Goal: Information Seeking & Learning: Learn about a topic

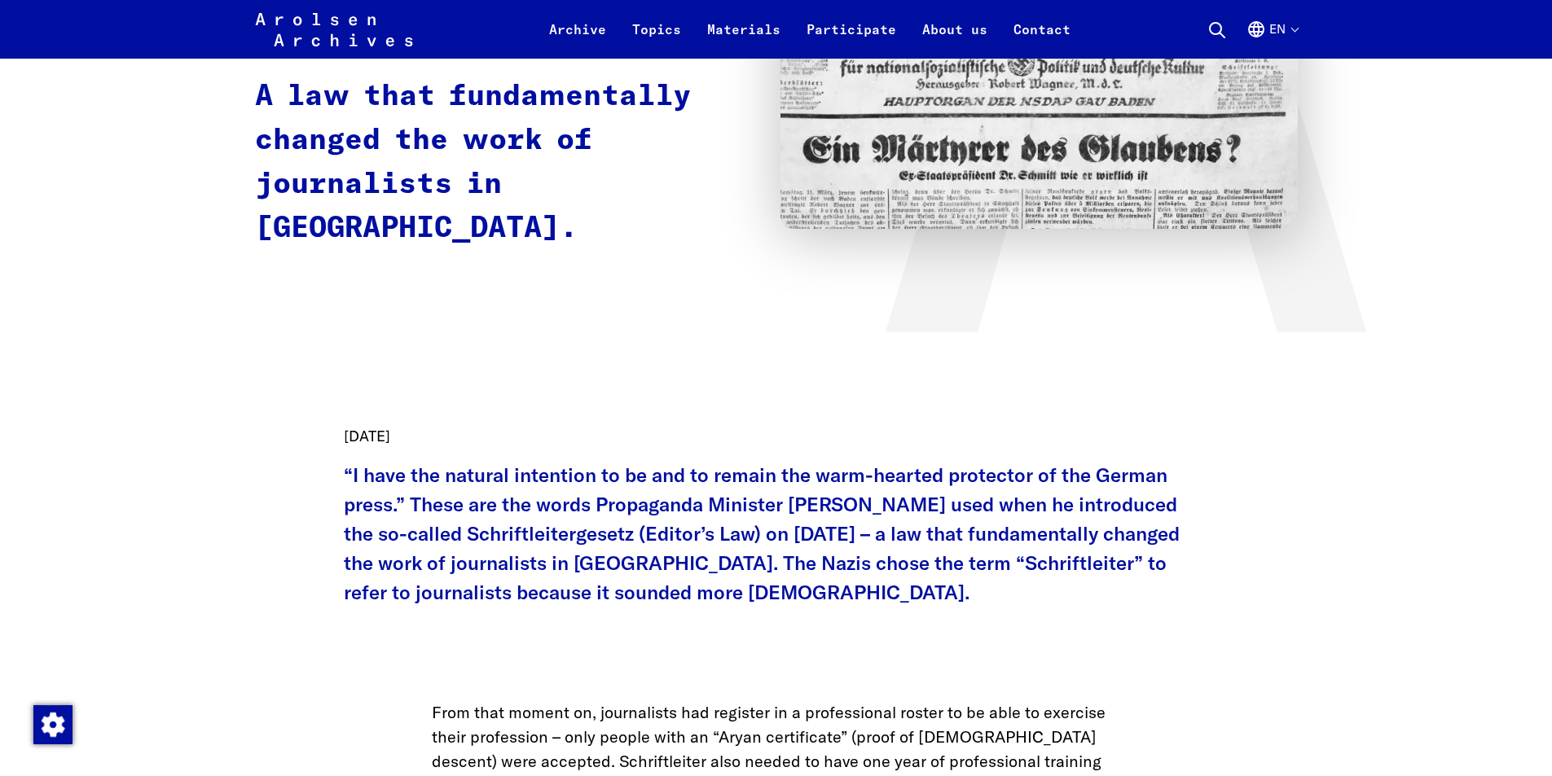
scroll to position [407, 0]
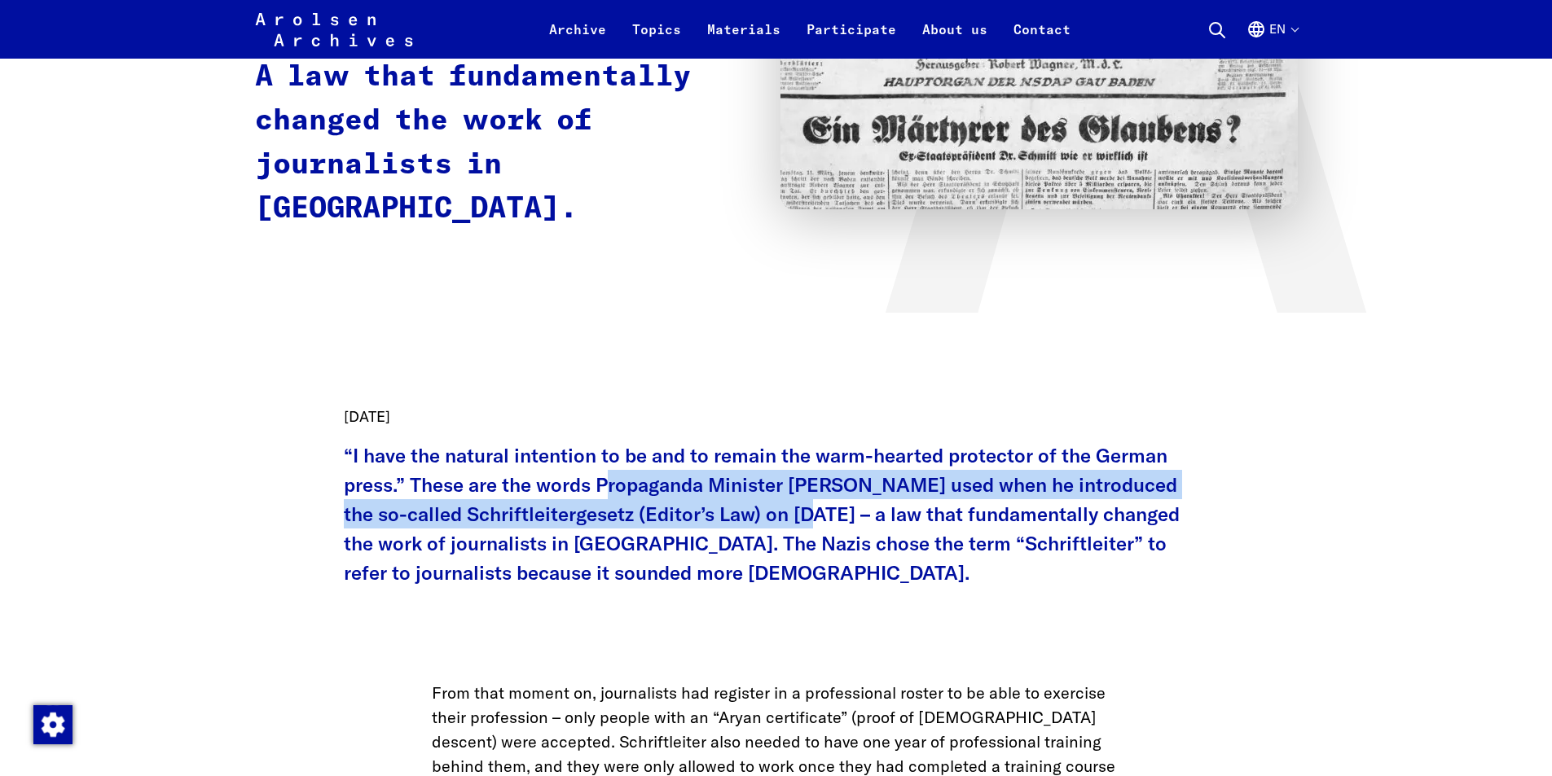
drag, startPoint x: 607, startPoint y: 488, endPoint x: 799, endPoint y: 501, distance: 192.7
click at [799, 501] on p "“I have the natural intention to be and to remain the warm-hearted protector of…" at bounding box center [776, 514] width 865 height 147
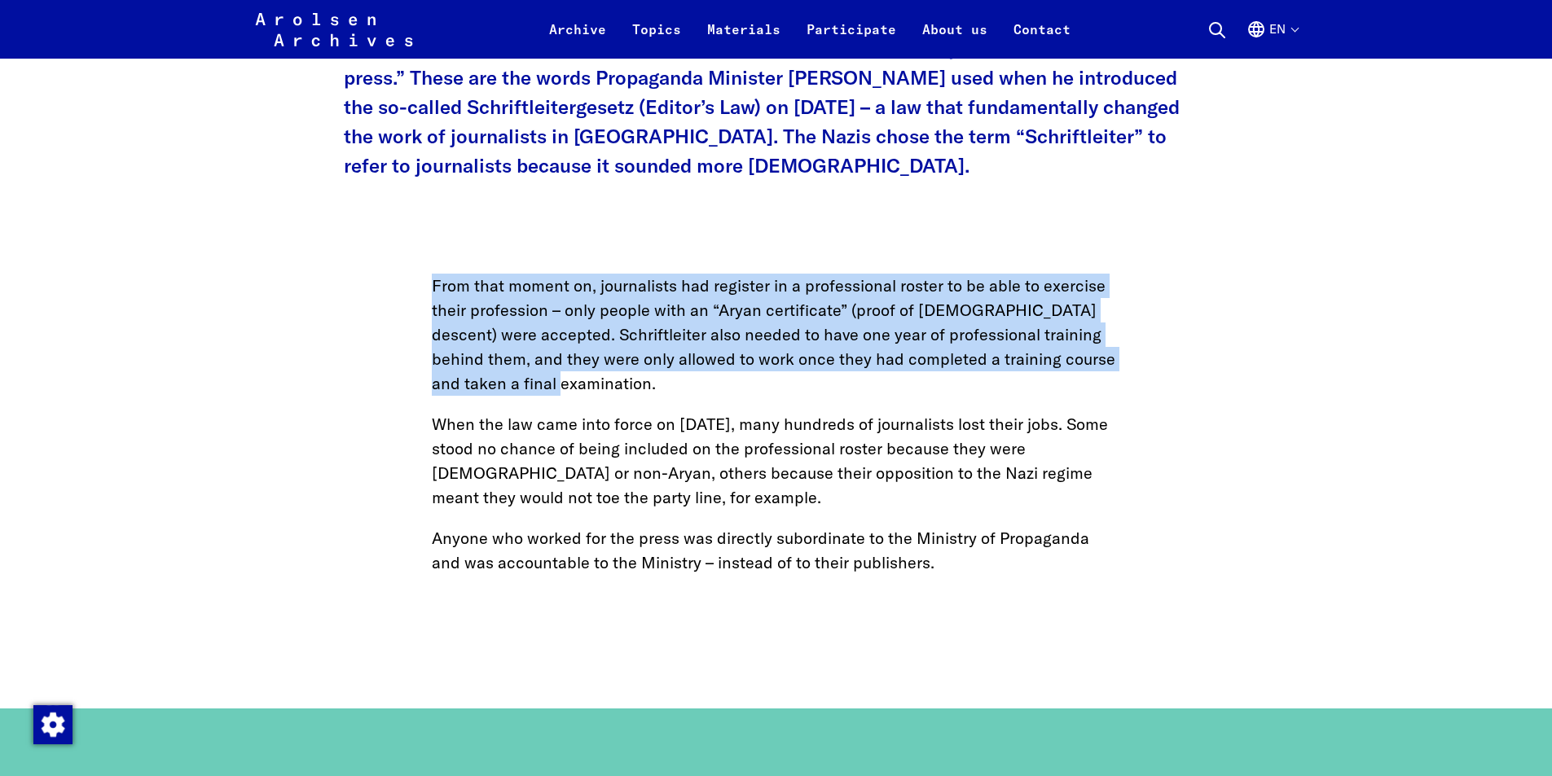
drag, startPoint x: 432, startPoint y: 295, endPoint x: 722, endPoint y: 388, distance: 304.7
click at [722, 388] on p "From that moment on, journalists had register in a professional roster to be ab…" at bounding box center [776, 335] width 689 height 122
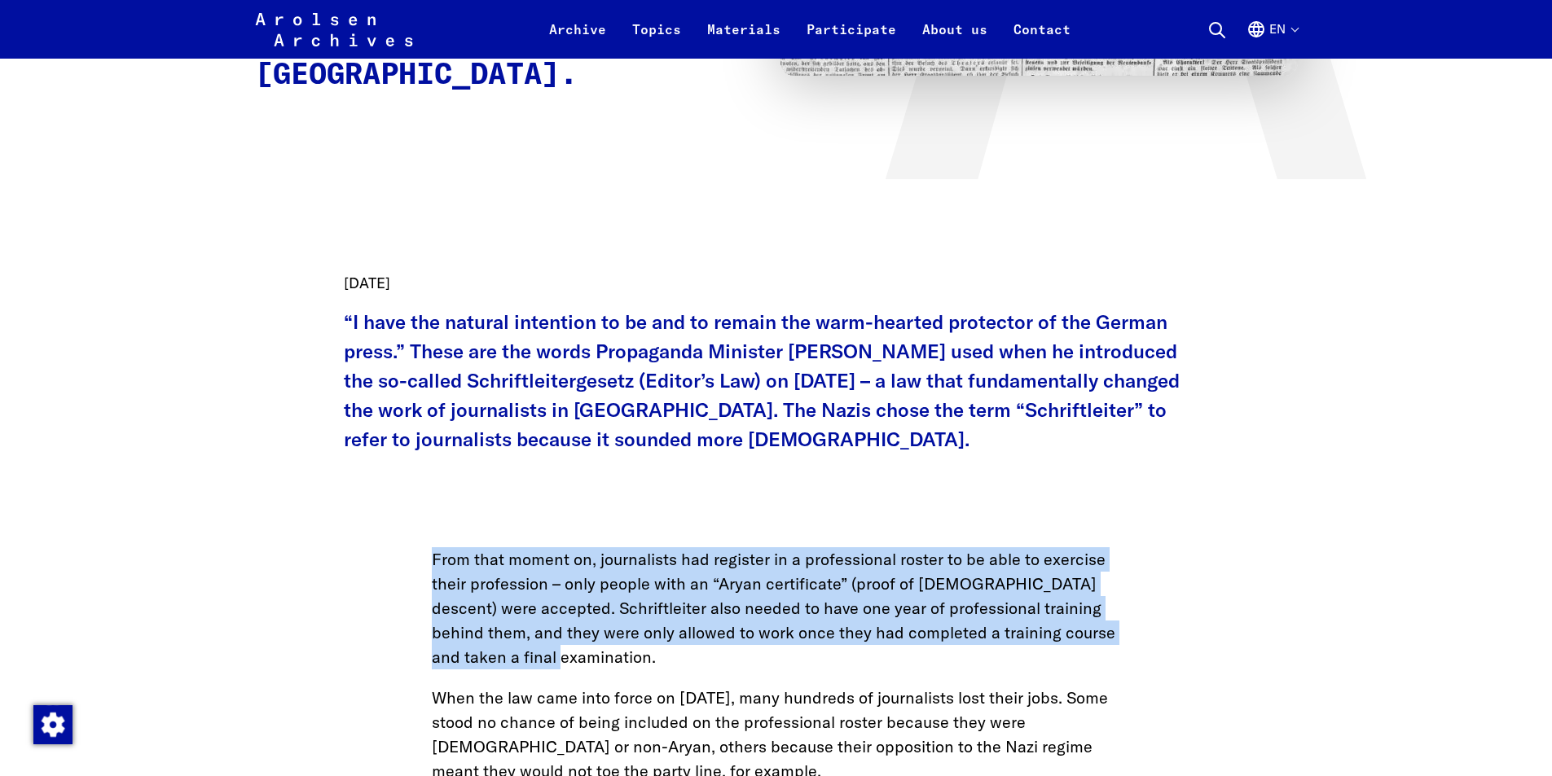
scroll to position [570, 0]
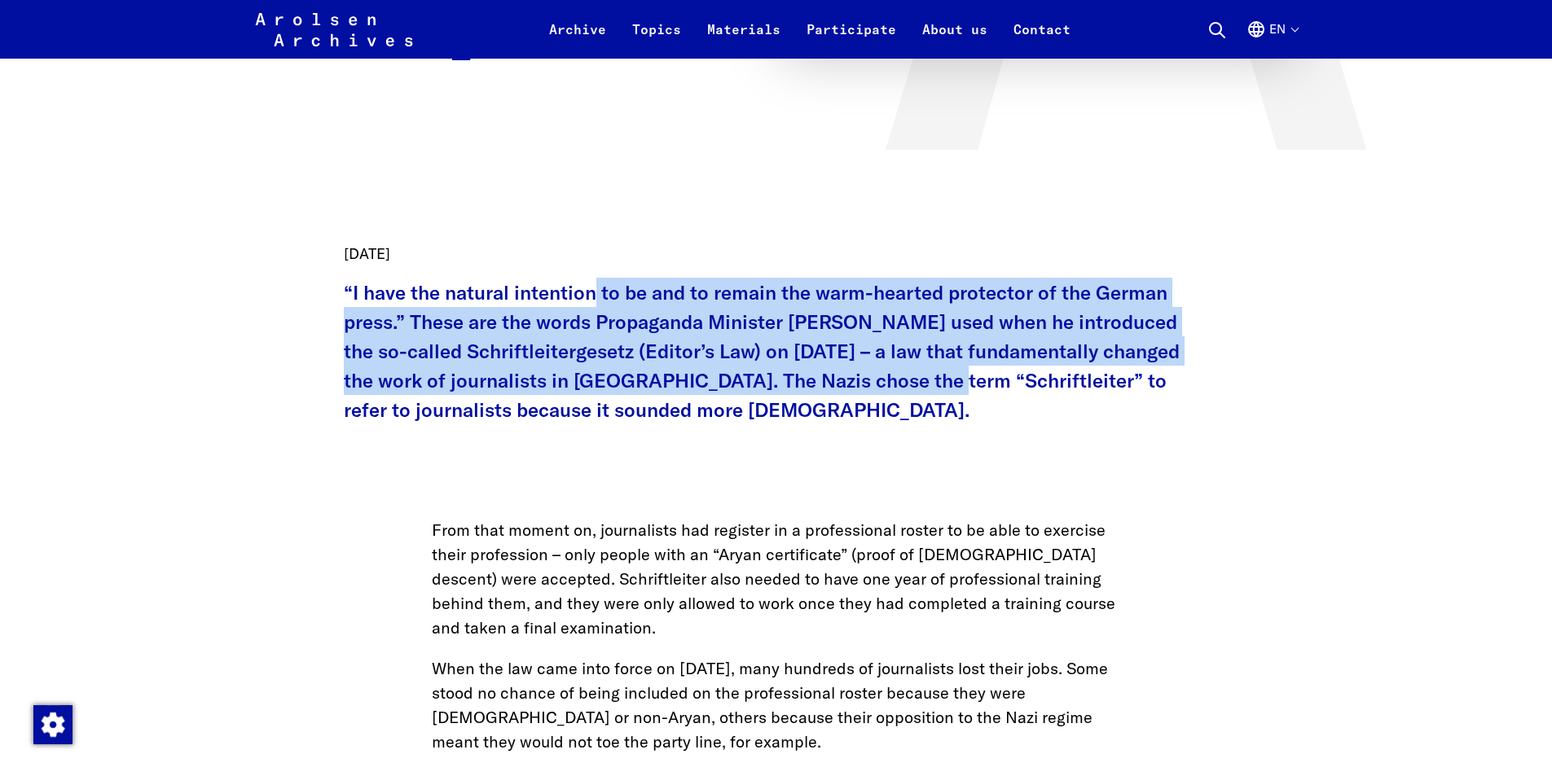
drag, startPoint x: 597, startPoint y: 288, endPoint x: 928, endPoint y: 374, distance: 342.3
click at [928, 374] on p "“I have the natural intention to be and to remain the warm-hearted protector of…" at bounding box center [776, 351] width 865 height 147
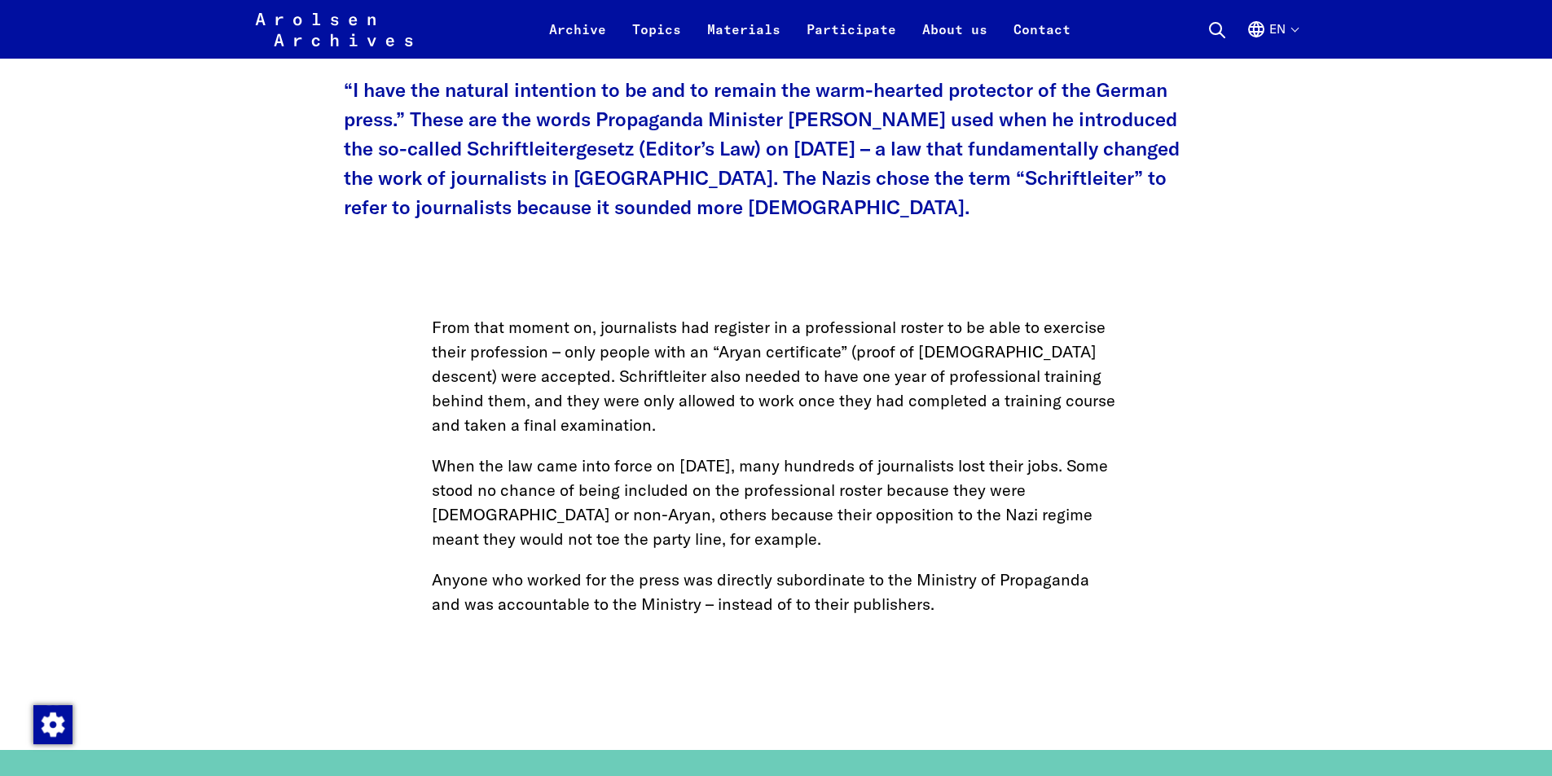
scroll to position [814, 0]
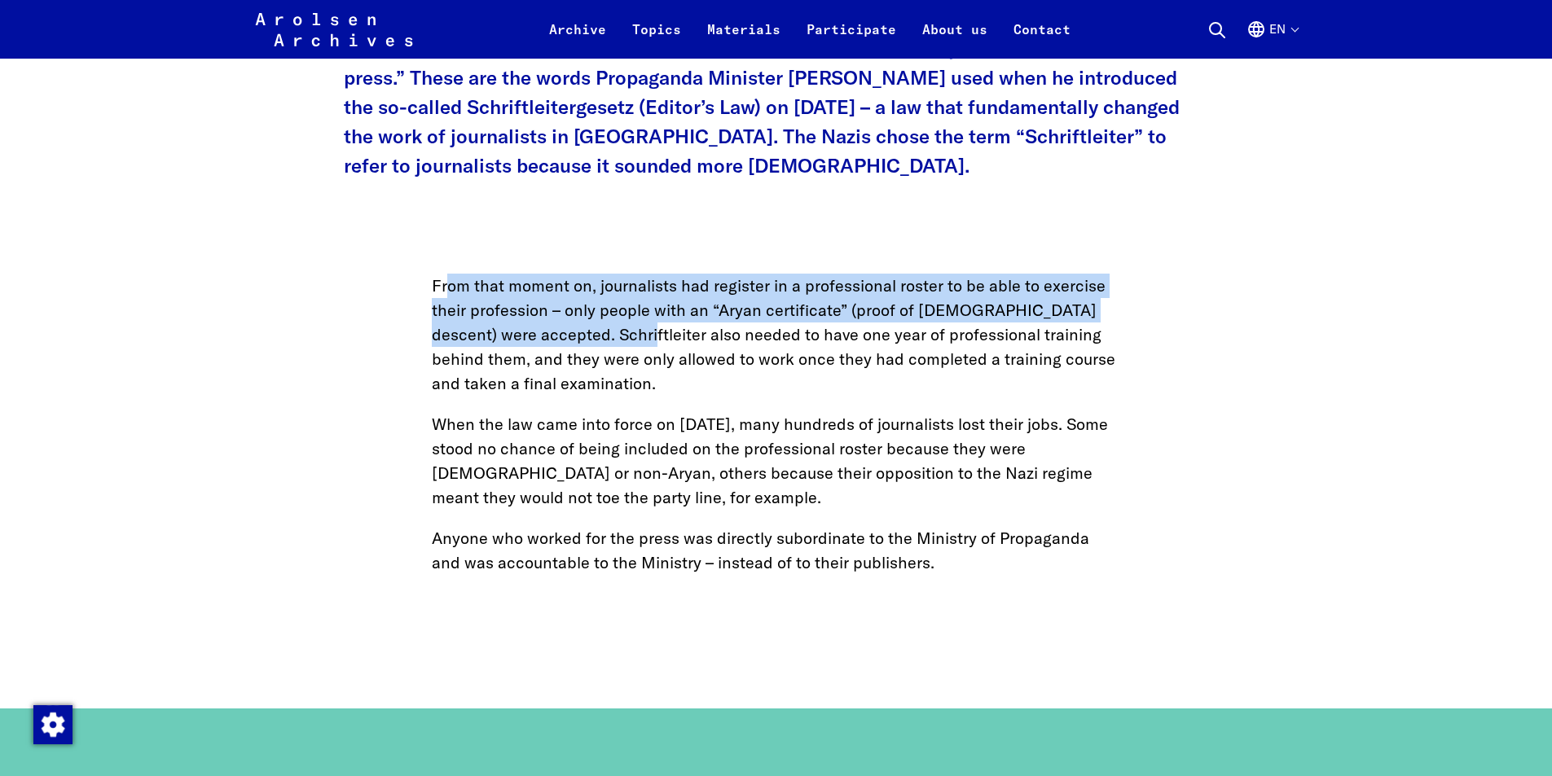
drag, startPoint x: 448, startPoint y: 289, endPoint x: 628, endPoint y: 329, distance: 184.4
click at [628, 329] on p "From that moment on, journalists had register in a professional roster to be ab…" at bounding box center [776, 335] width 689 height 122
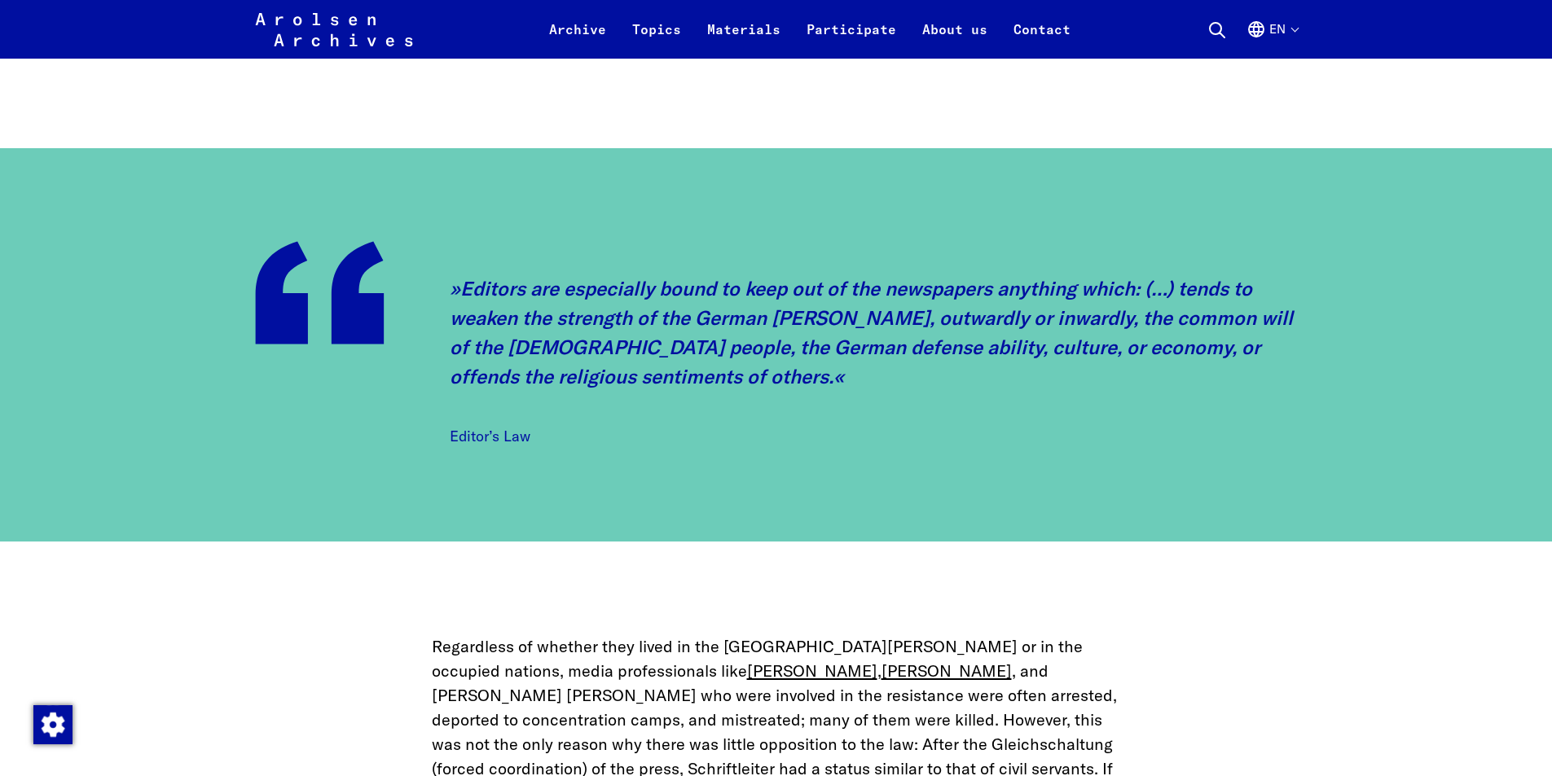
scroll to position [1385, 0]
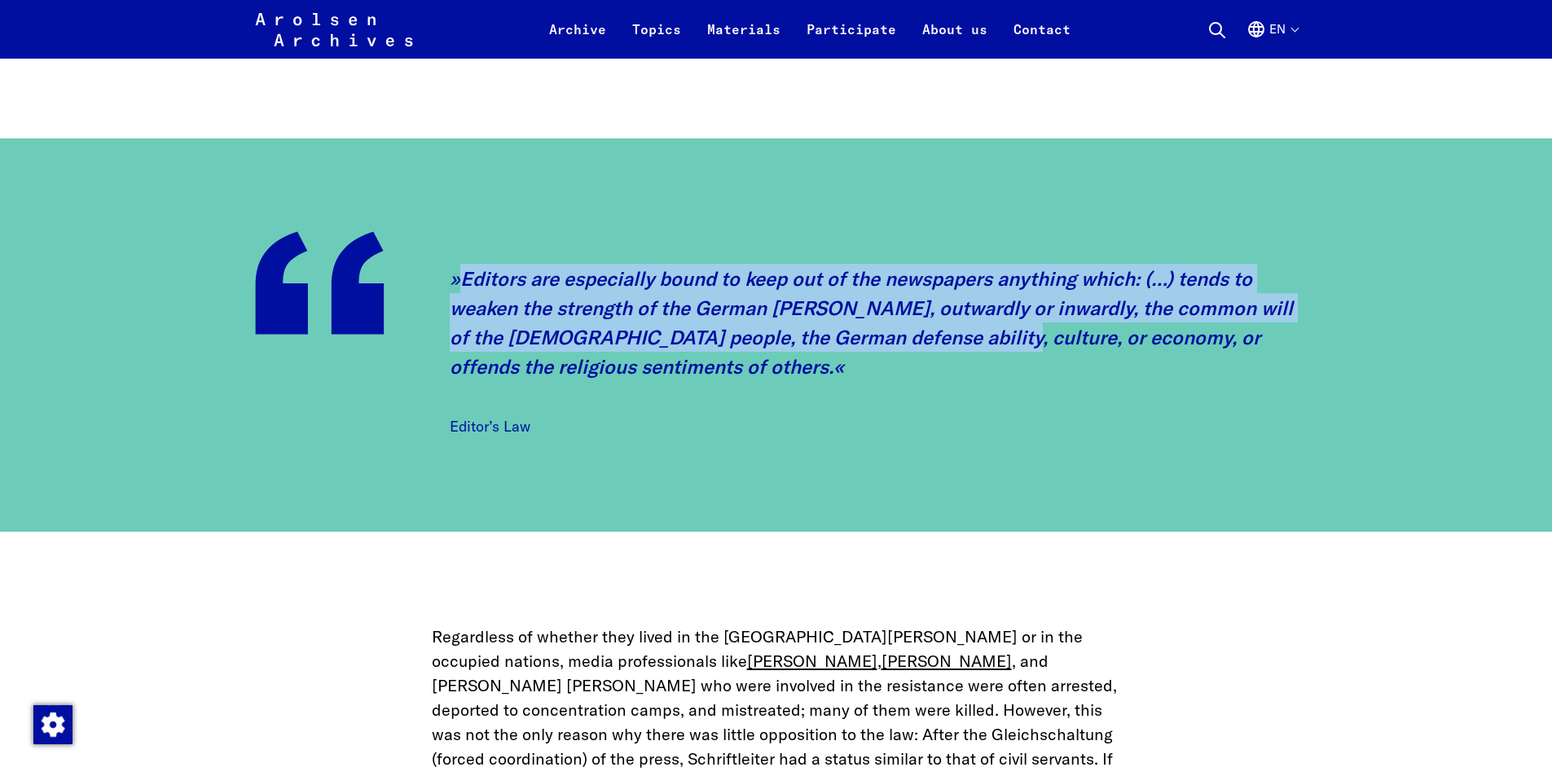
drag, startPoint x: 419, startPoint y: 222, endPoint x: 1007, endPoint y: 330, distance: 597.8
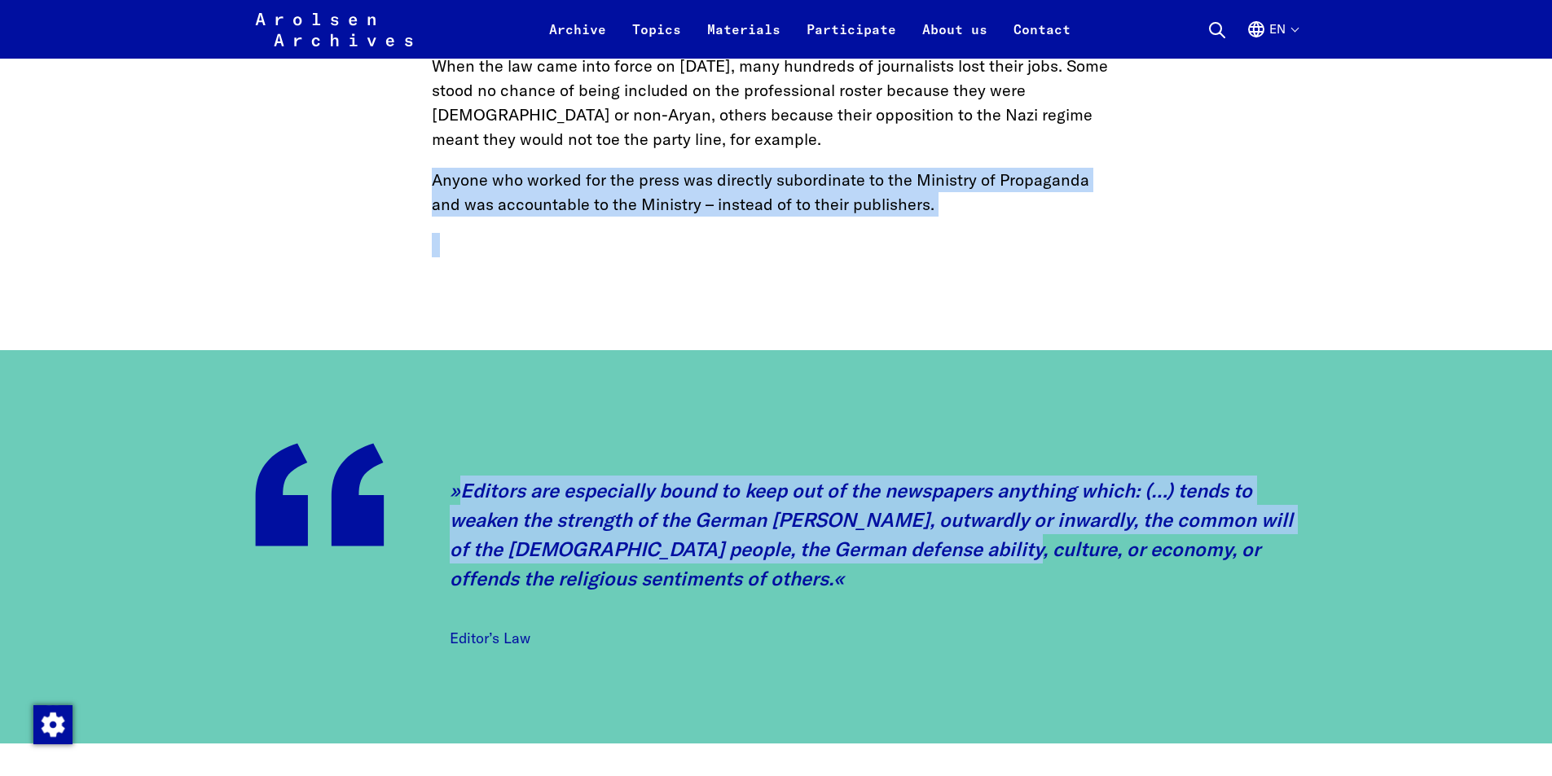
scroll to position [928, 0]
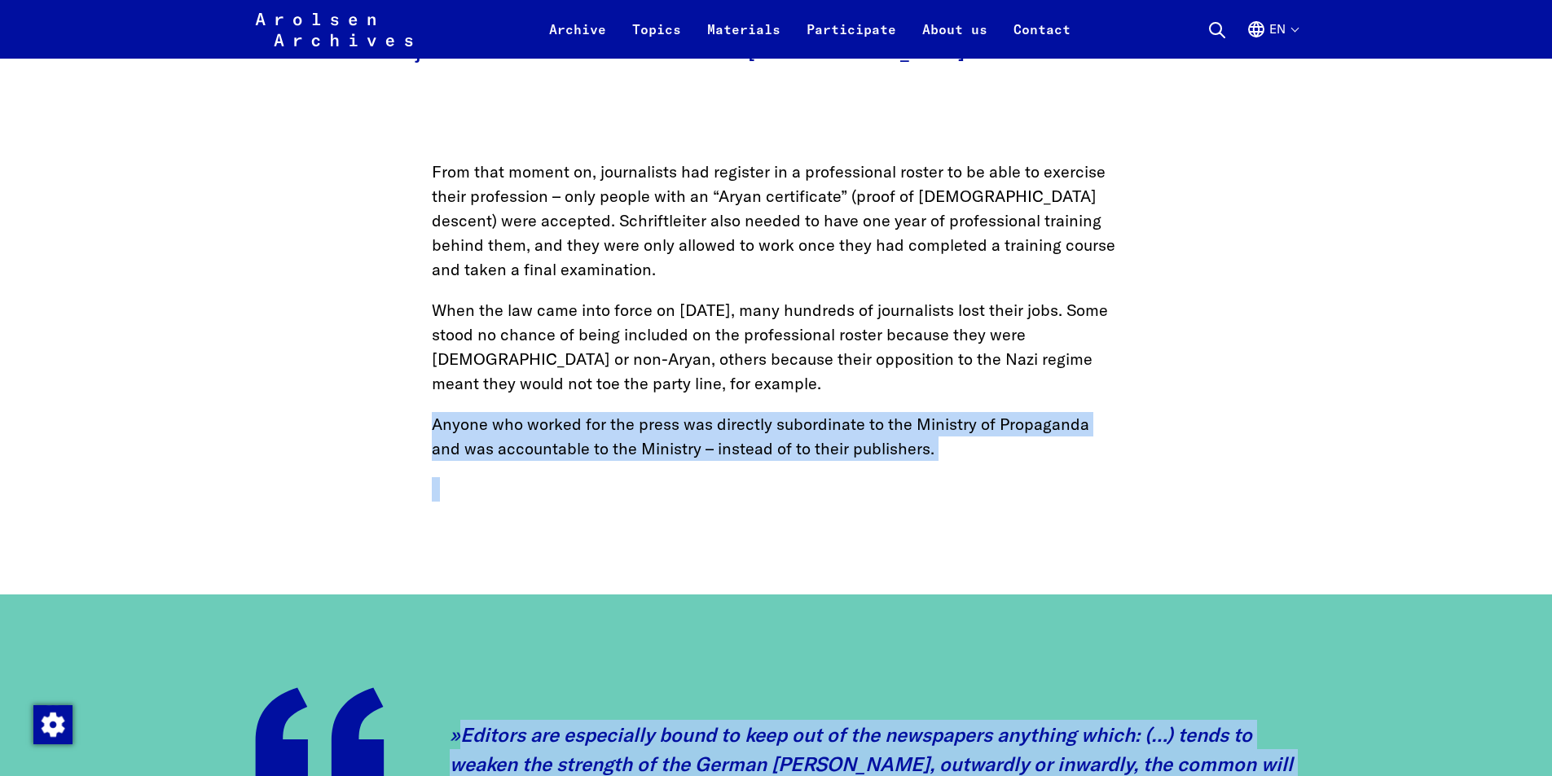
click at [371, 424] on main "Topics News & Events Home Nazi Germany’s Schriftleitergesetz: The End of Freedo…" at bounding box center [776, 283] width 1512 height 2214
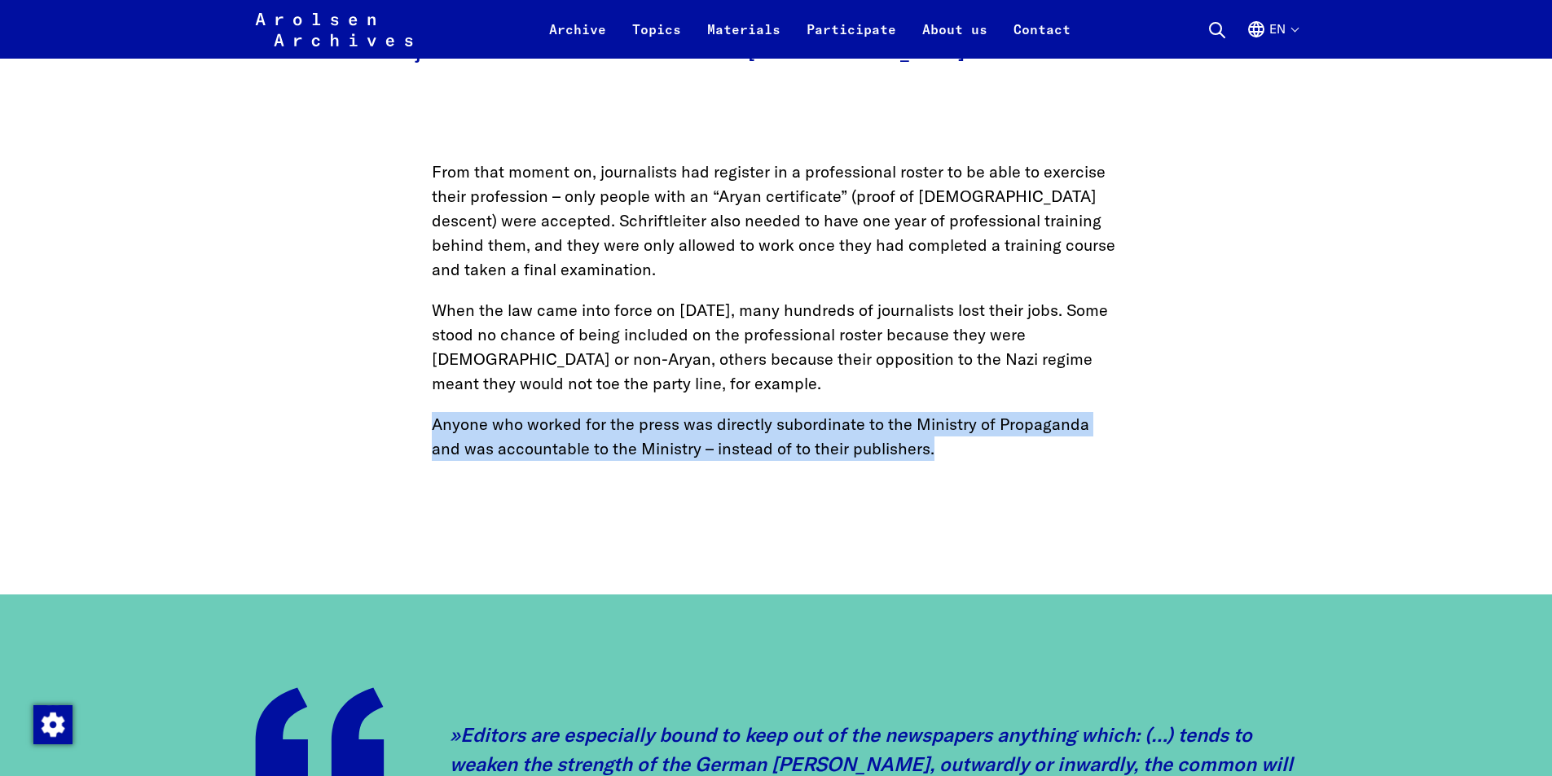
drag, startPoint x: 414, startPoint y: 418, endPoint x: 936, endPoint y: 453, distance: 523.2
click at [936, 453] on main "Topics News & Events Home Nazi Germany’s Schriftleitergesetz: The End of Freedo…" at bounding box center [776, 283] width 1512 height 2214
